Goal: Navigation & Orientation: Find specific page/section

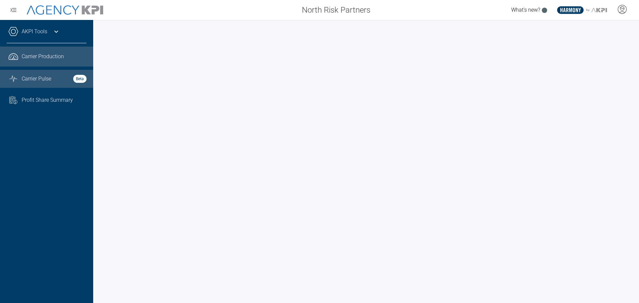
click at [14, 81] on icon "Graph Stats Streamline Icon: [URL][DOMAIN_NAME]" at bounding box center [13, 79] width 10 height 8
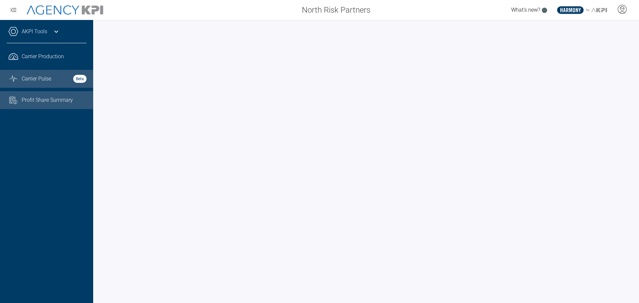
click at [13, 101] on icon "Task List Cash Streamline Icon: [URL][DOMAIN_NAME]" at bounding box center [13, 100] width 10 height 8
click at [14, 76] on icon "Graph Stats Streamline Icon: [URL][DOMAIN_NAME]" at bounding box center [13, 79] width 10 height 8
